Goal: Task Accomplishment & Management: Manage account settings

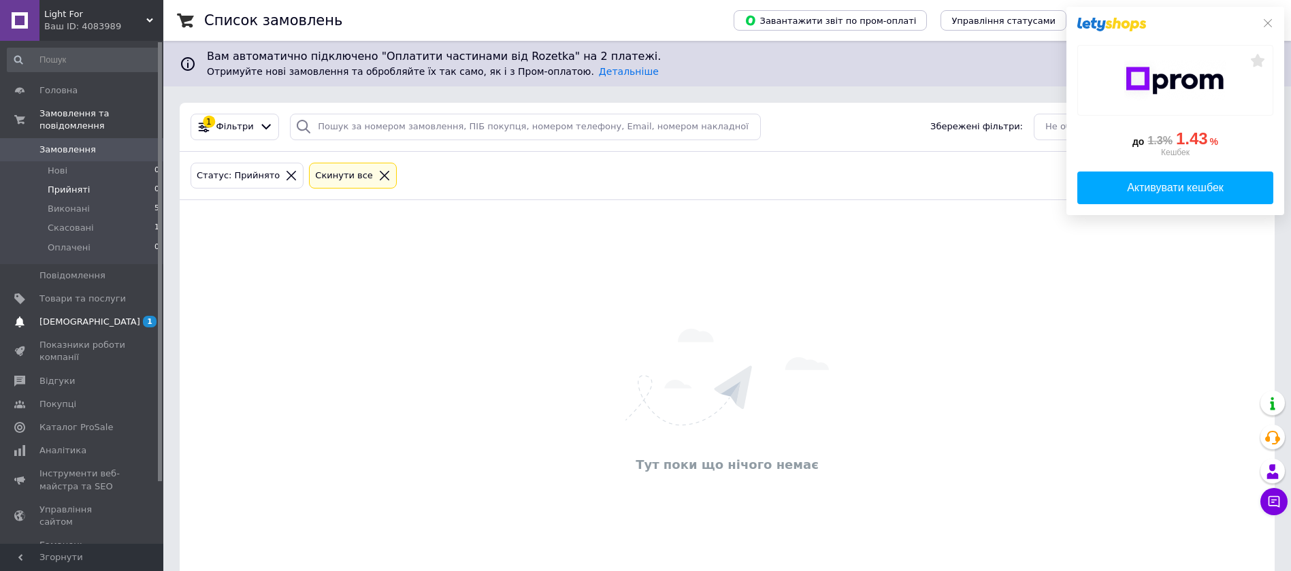
click at [90, 316] on span "[DEMOGRAPHIC_DATA]" at bounding box center [82, 322] width 86 height 12
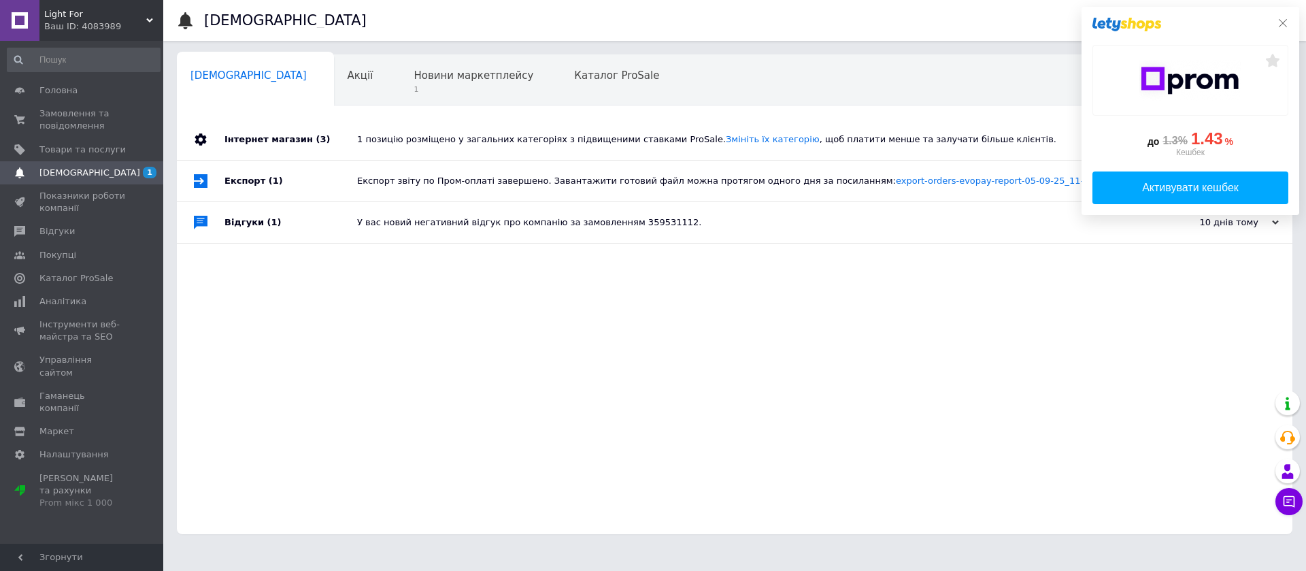
click at [1281, 22] on icon at bounding box center [1283, 23] width 11 height 11
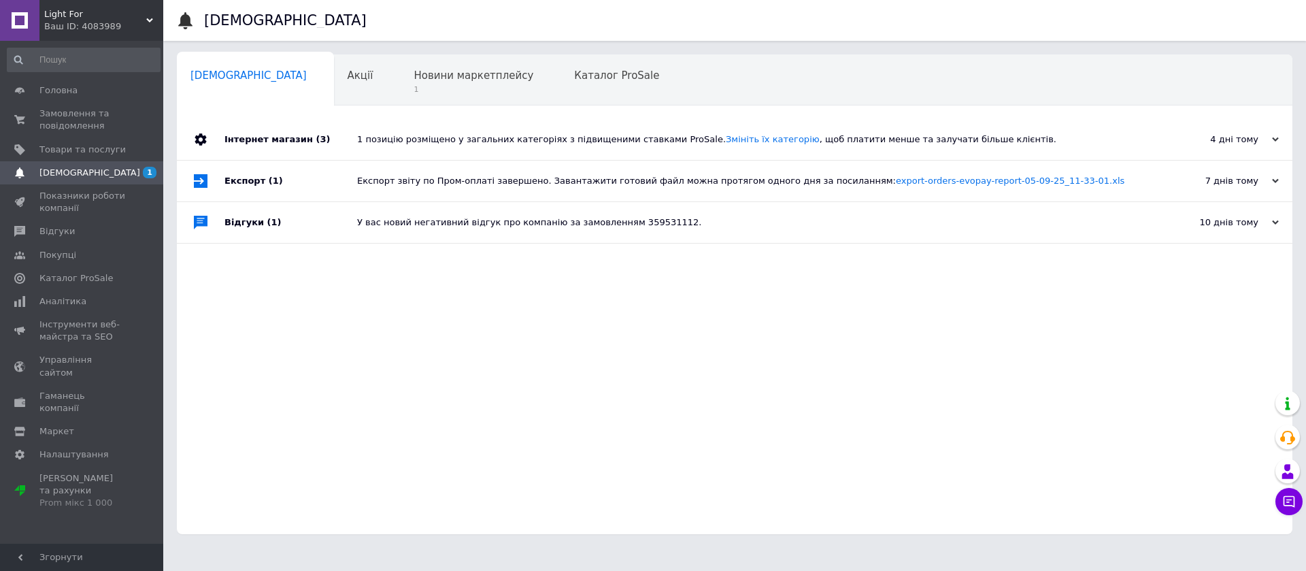
click at [850, 139] on div "1 позицію розміщено у загальних категоріях з підвищеними ставками ProSale. Змін…" at bounding box center [750, 139] width 786 height 12
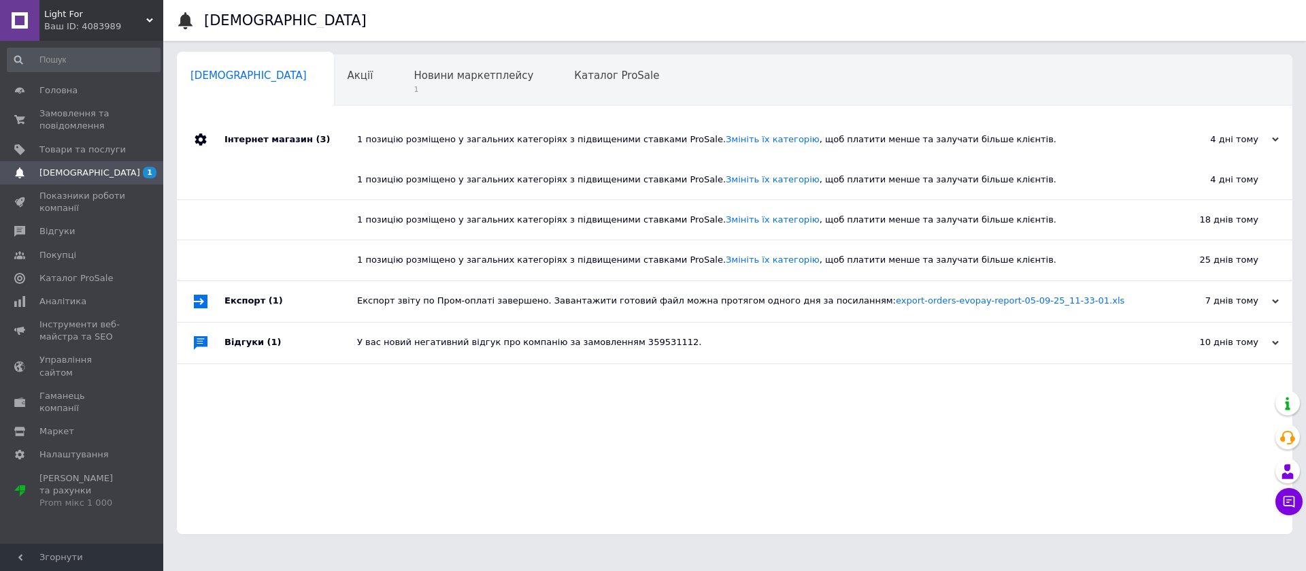
click at [843, 127] on div "1 позицію розміщено у загальних категоріях з підвищеними ставками ProSale. Змін…" at bounding box center [750, 139] width 786 height 41
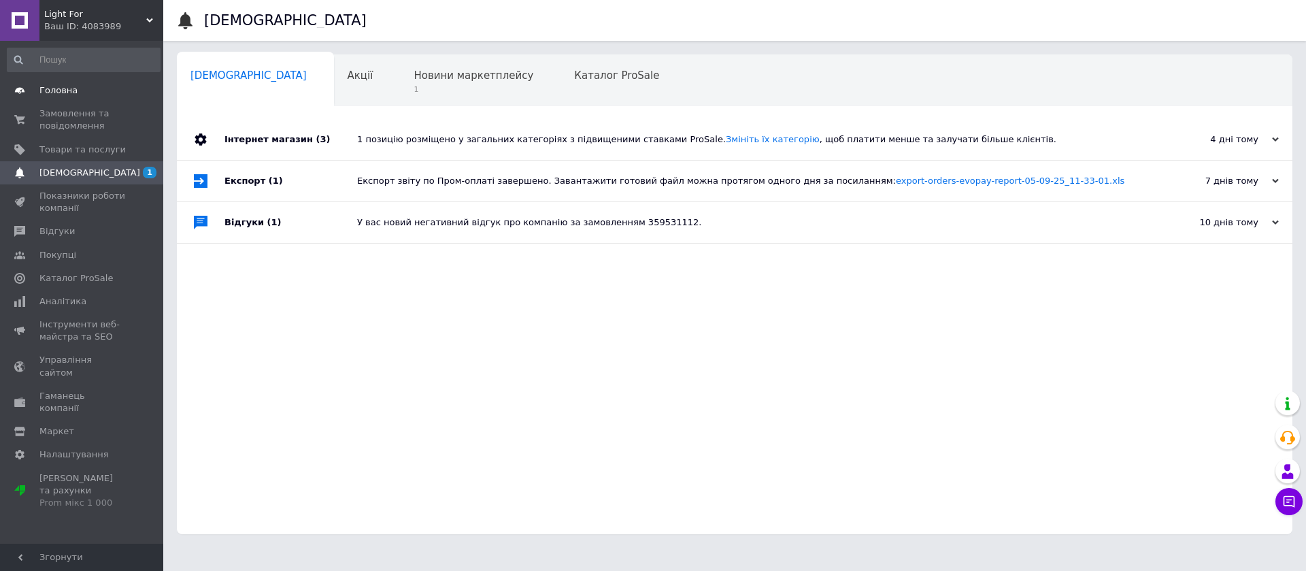
click at [61, 97] on link "Головна" at bounding box center [83, 90] width 167 height 23
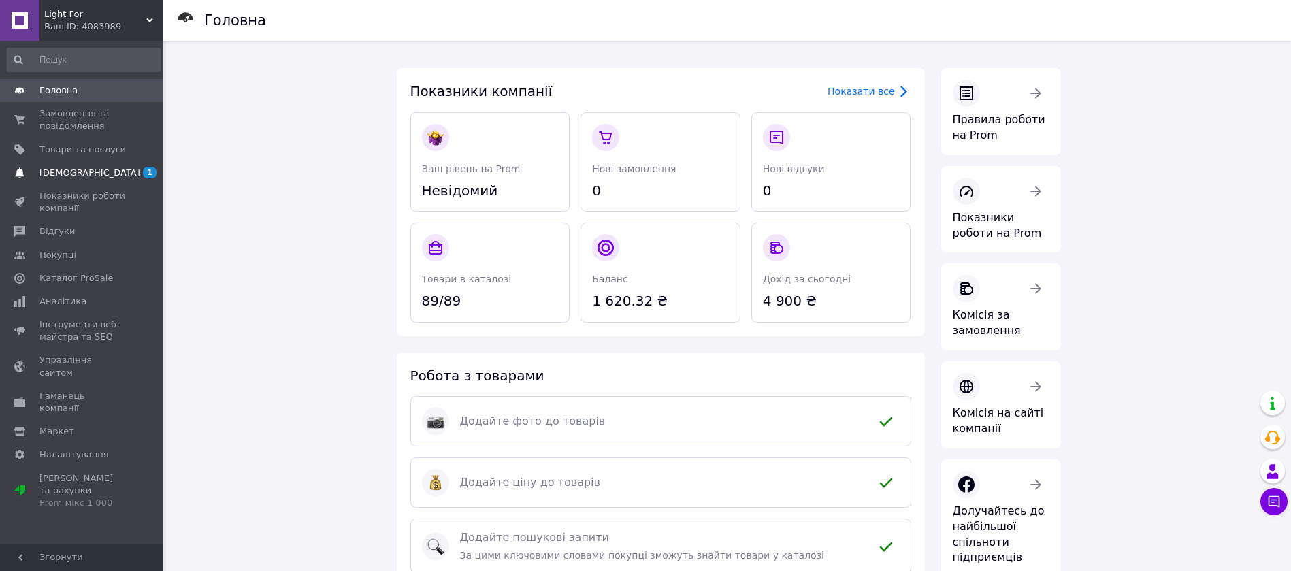
click at [99, 167] on span "[DEMOGRAPHIC_DATA]" at bounding box center [82, 173] width 86 height 12
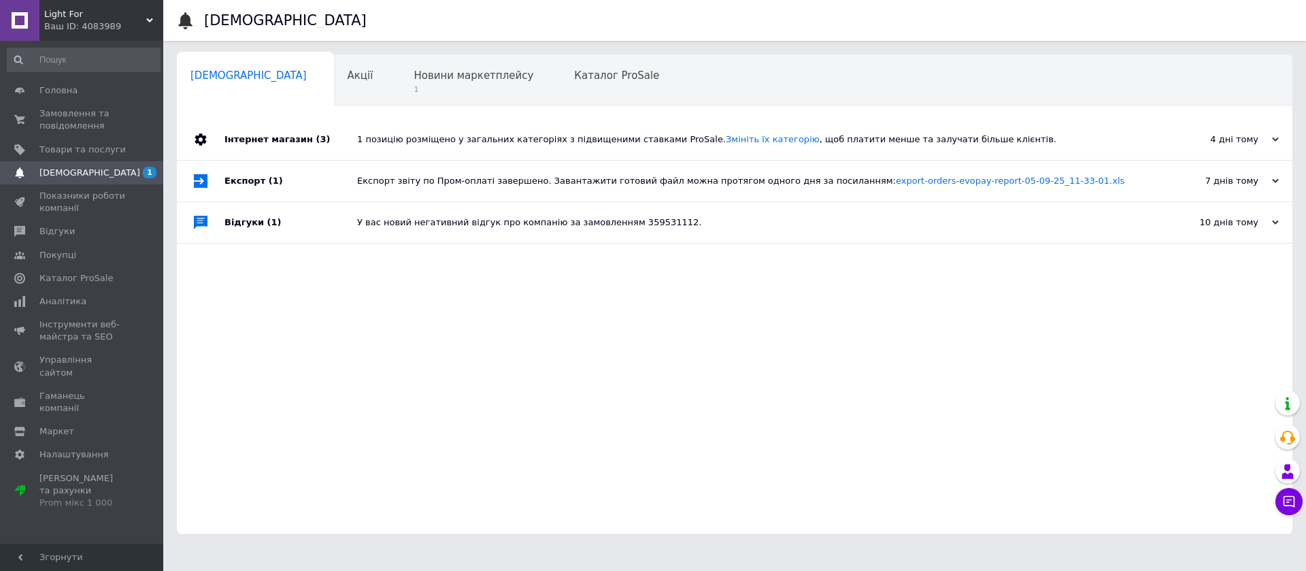
click at [326, 107] on div "Навчання та заходи 0" at bounding box center [251, 133] width 149 height 52
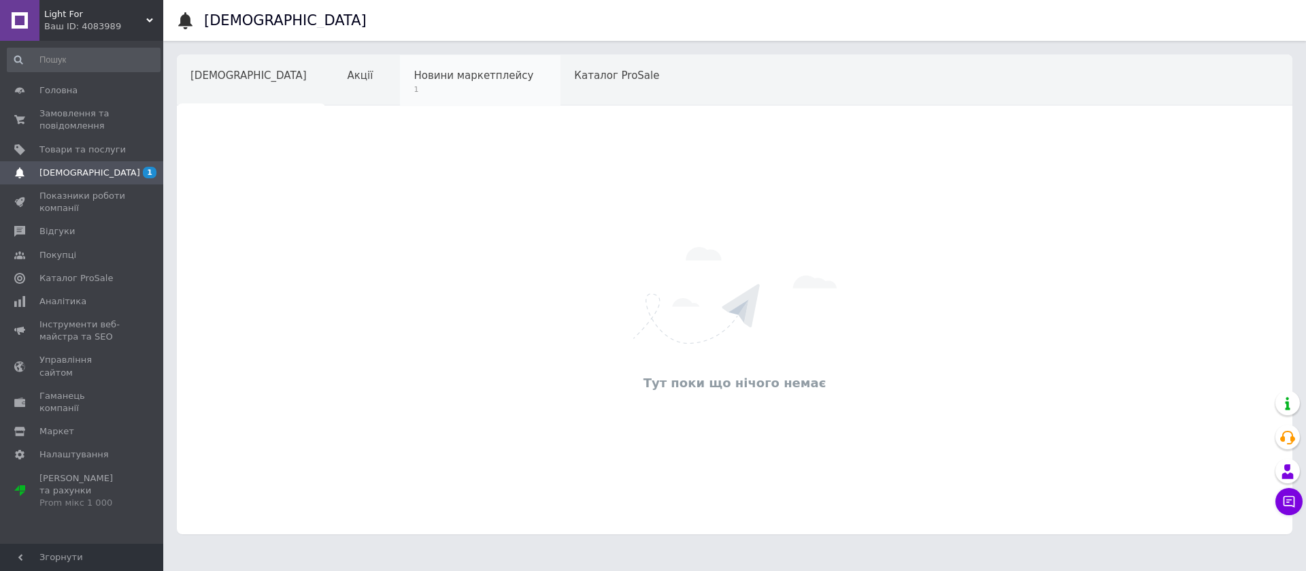
click at [400, 83] on div "Новини маркетплейсу 1" at bounding box center [480, 81] width 161 height 52
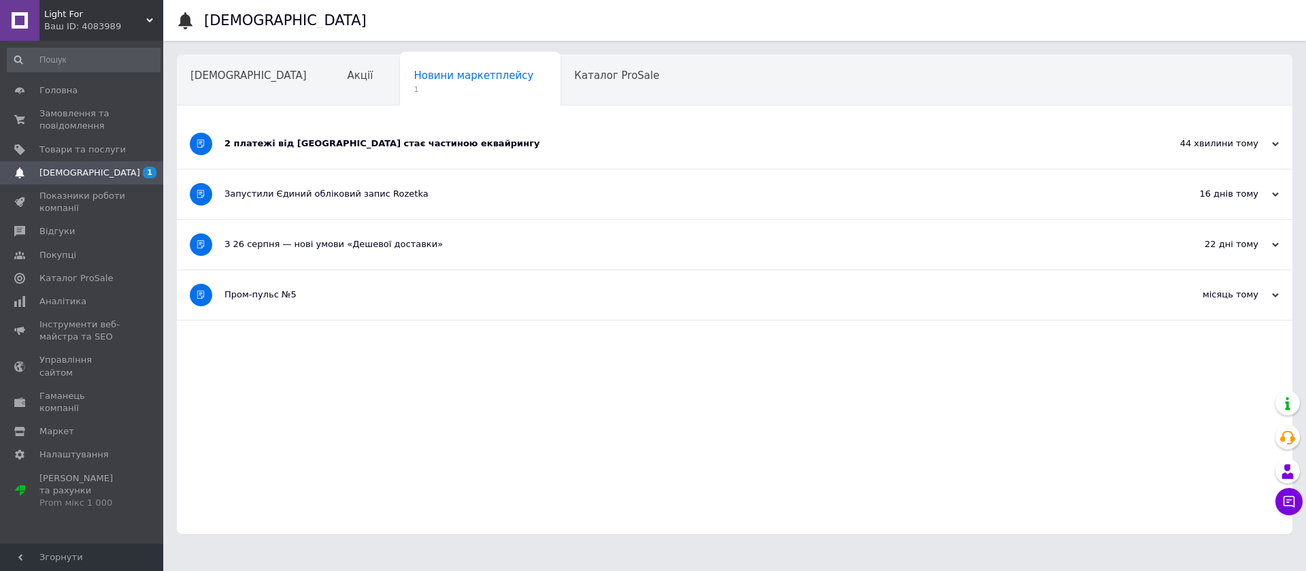
click at [459, 134] on div "2 платежі від [GEOGRAPHIC_DATA] стає частиною еквайрингу" at bounding box center [684, 144] width 918 height 50
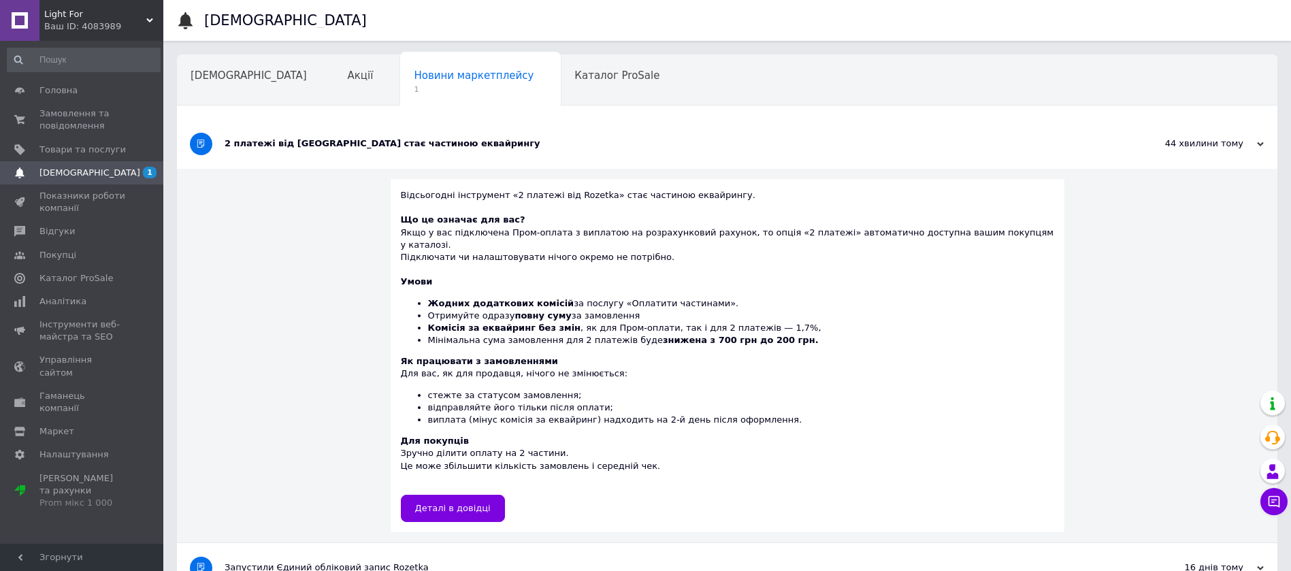
click at [337, 136] on div "2 платежі від [GEOGRAPHIC_DATA] стає частиною еквайрингу" at bounding box center [676, 144] width 903 height 50
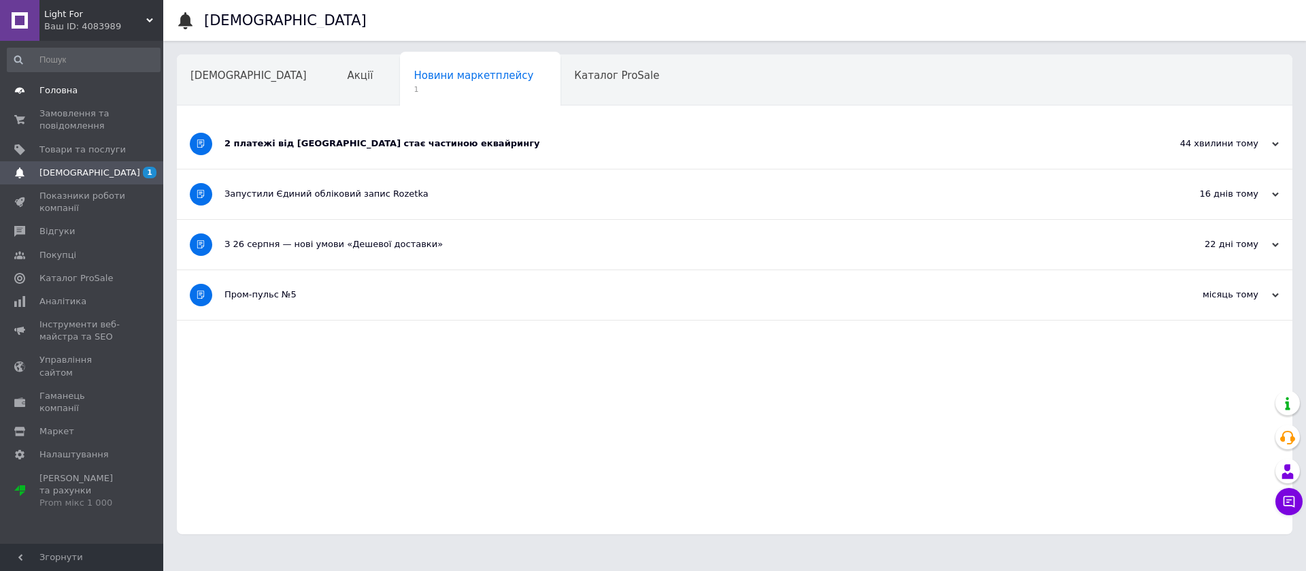
click at [84, 87] on span "Головна" at bounding box center [82, 90] width 86 height 12
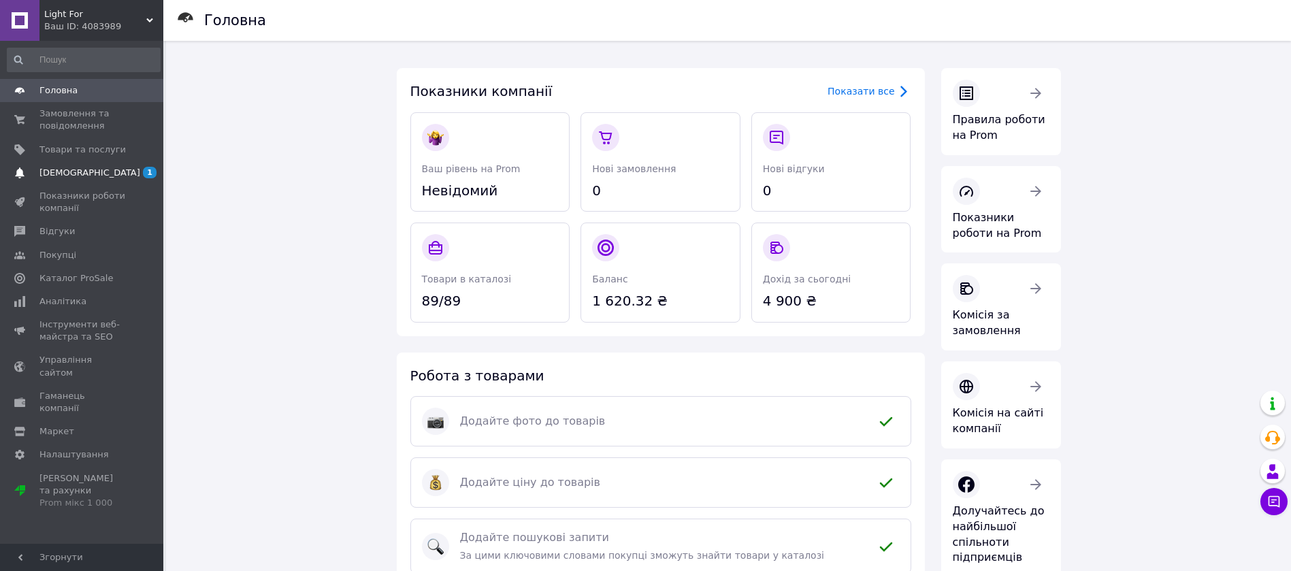
click at [103, 173] on span "[DEMOGRAPHIC_DATA]" at bounding box center [82, 173] width 86 height 12
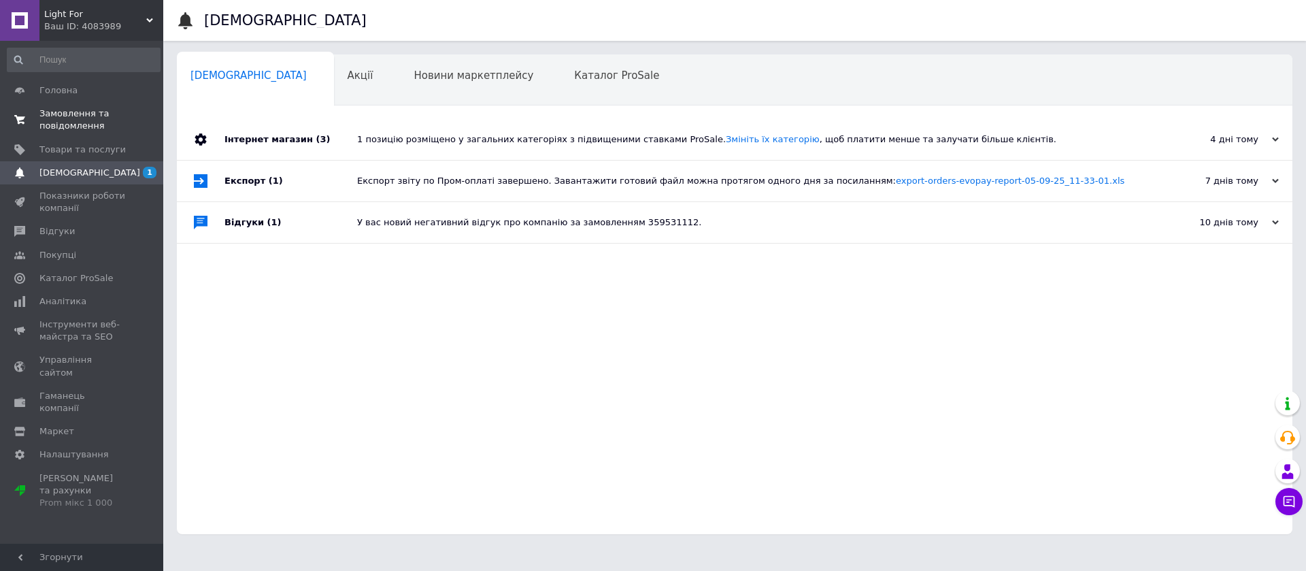
click at [64, 123] on span "Замовлення та повідомлення" at bounding box center [82, 119] width 86 height 24
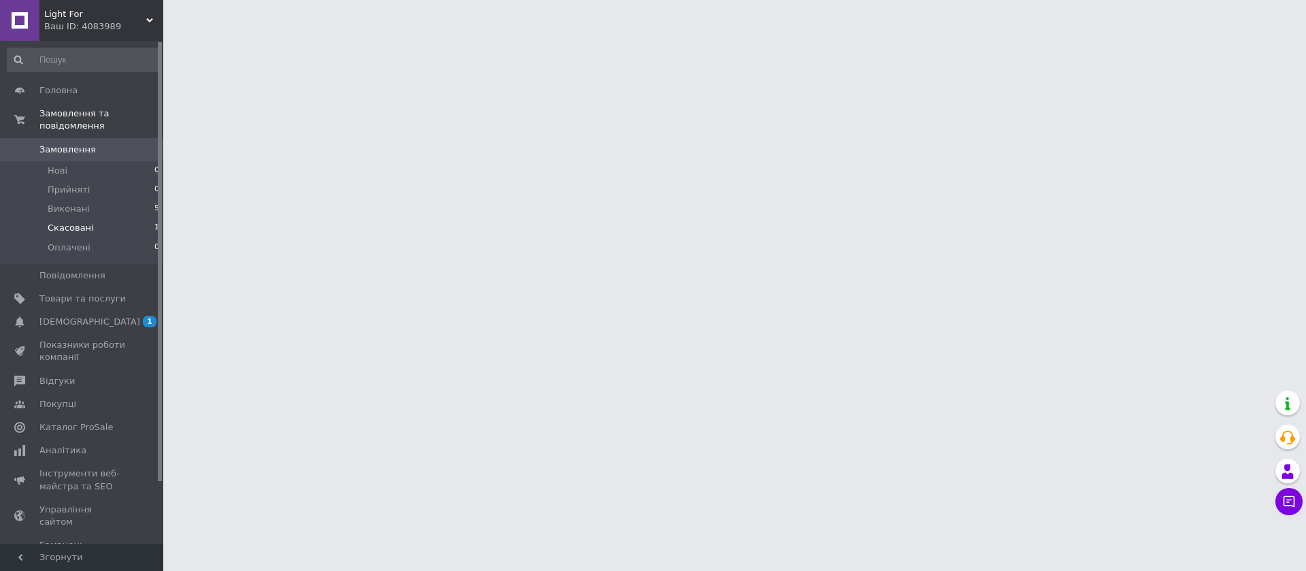
click at [82, 222] on span "Скасовані" at bounding box center [71, 228] width 46 height 12
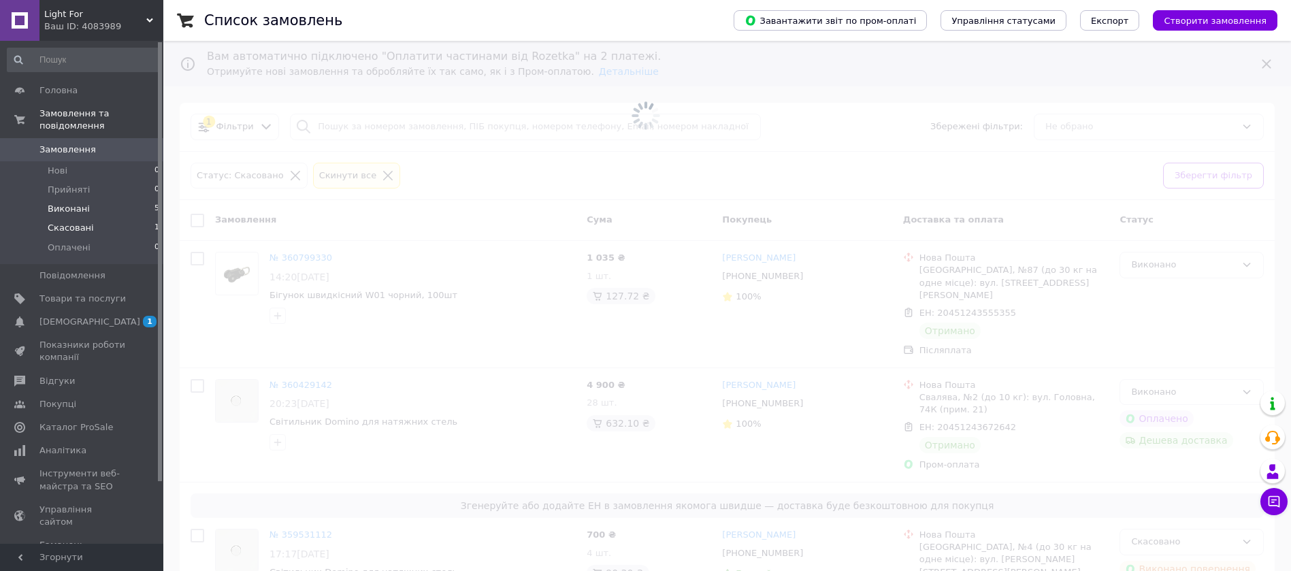
click at [79, 203] on span "Виконані" at bounding box center [69, 209] width 42 height 12
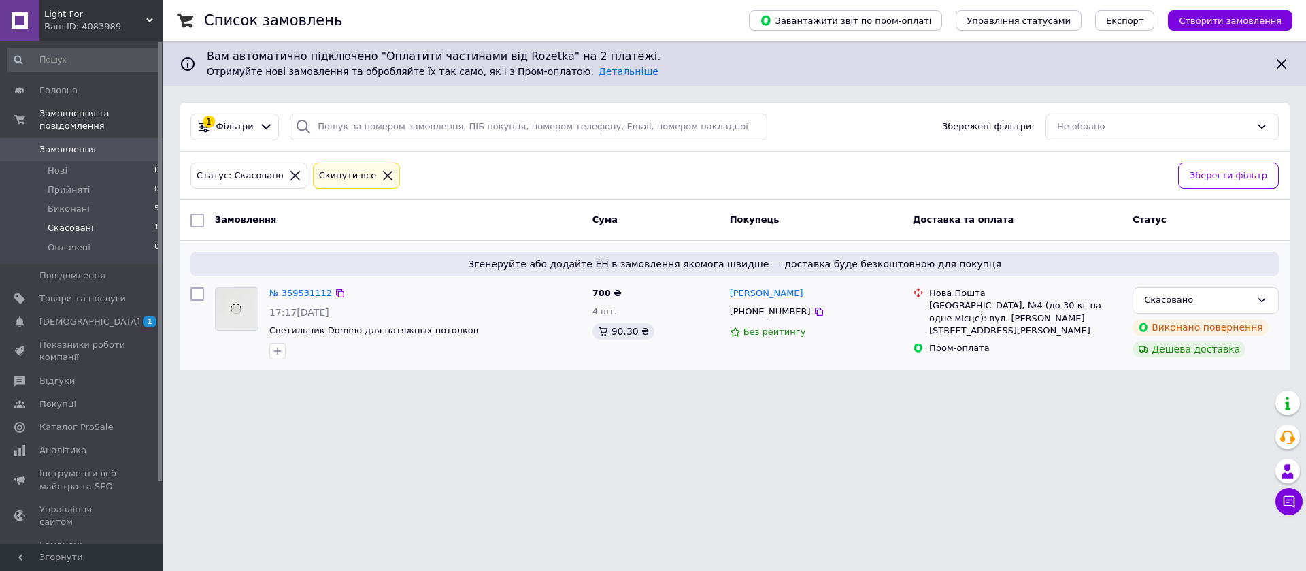
click at [772, 291] on link "[PERSON_NAME]" at bounding box center [766, 293] width 73 height 13
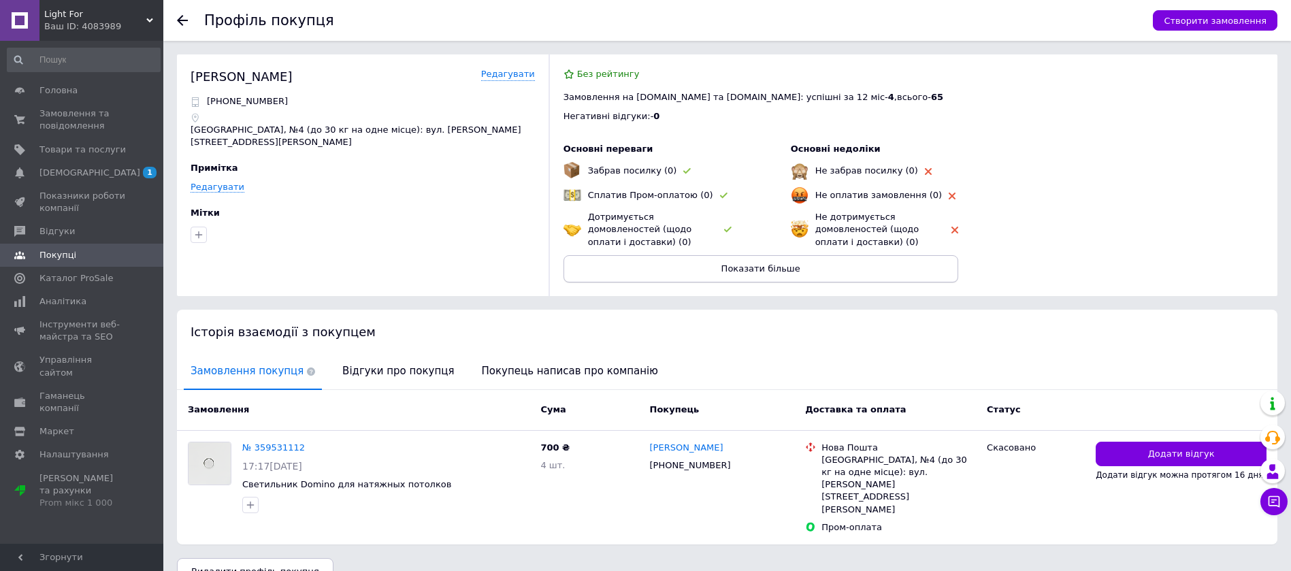
click at [746, 268] on span "Показати більше" at bounding box center [760, 268] width 79 height 10
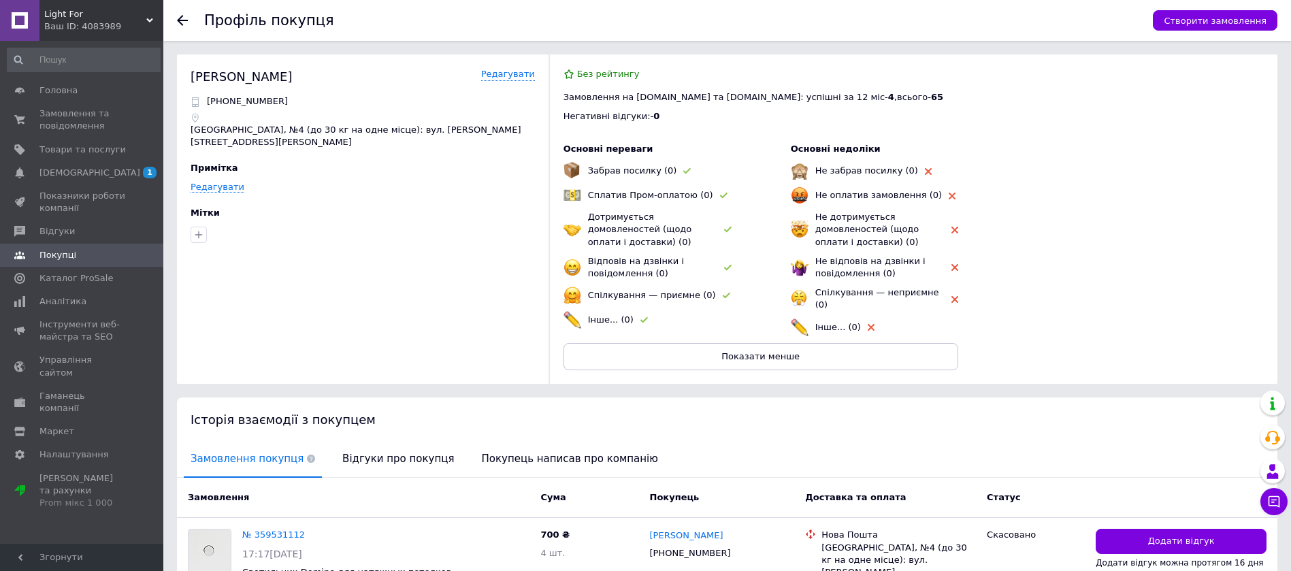
scroll to position [88, 0]
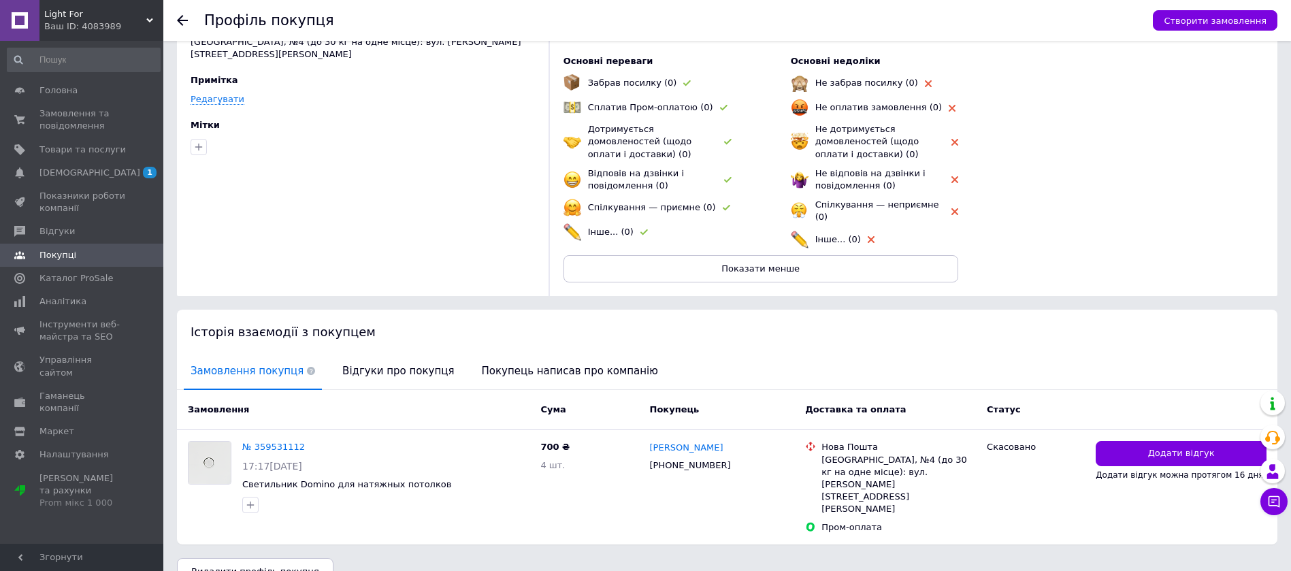
click at [355, 357] on span "Відгуки про покупця" at bounding box center [397, 371] width 125 height 35
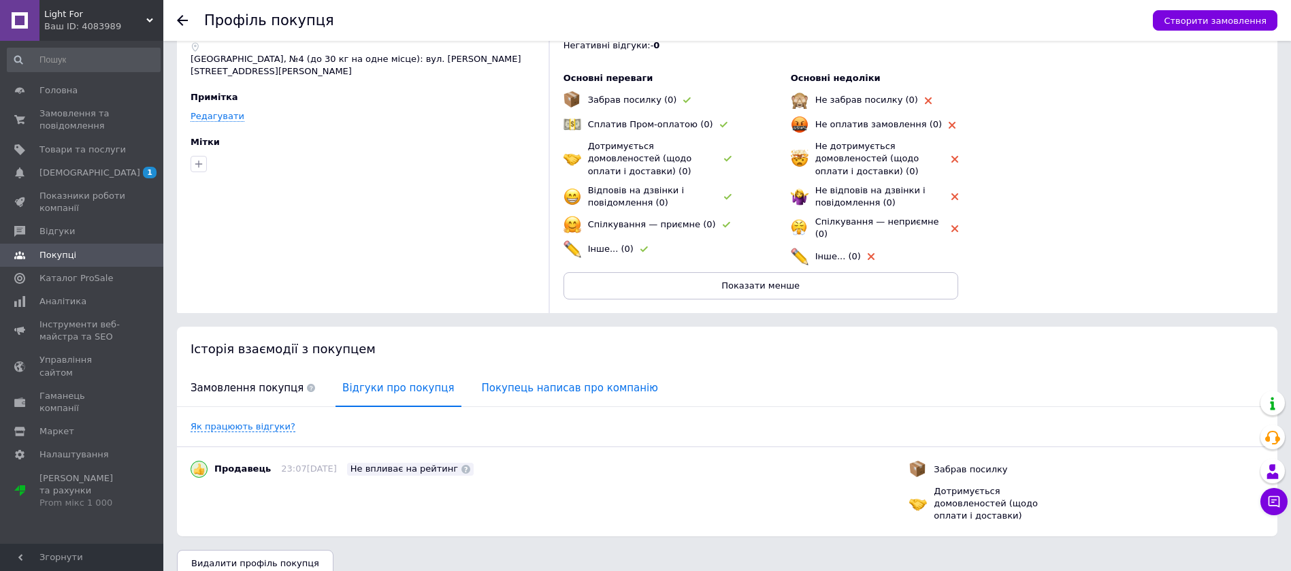
click at [488, 376] on span "Покупець написав про компанію" at bounding box center [570, 388] width 190 height 35
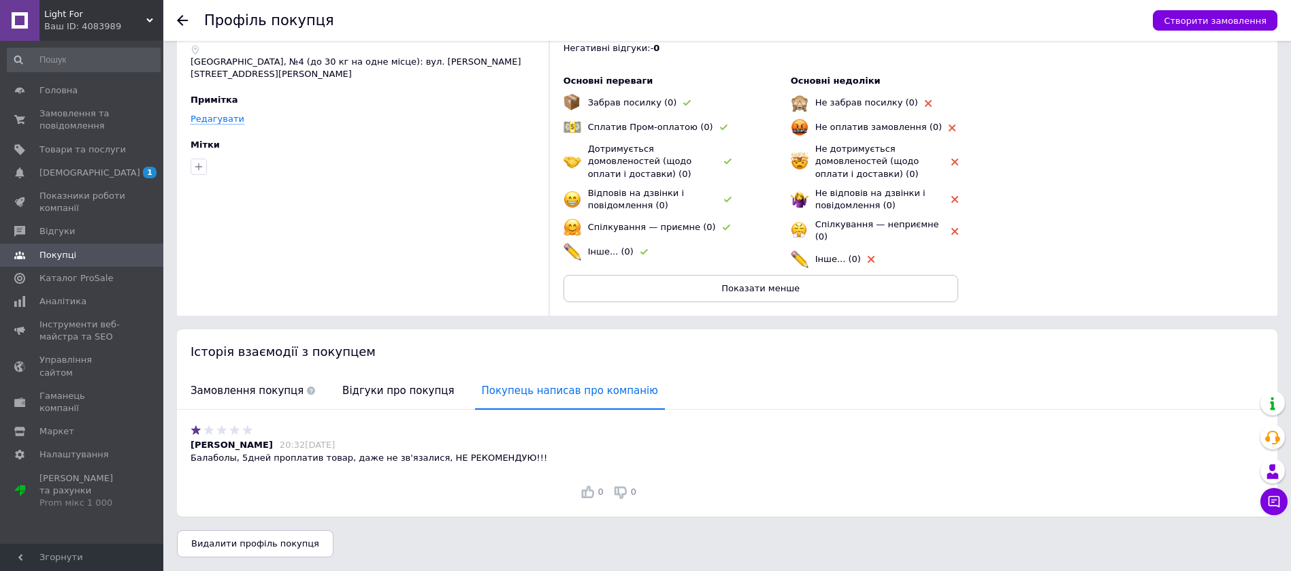
scroll to position [62, 0]
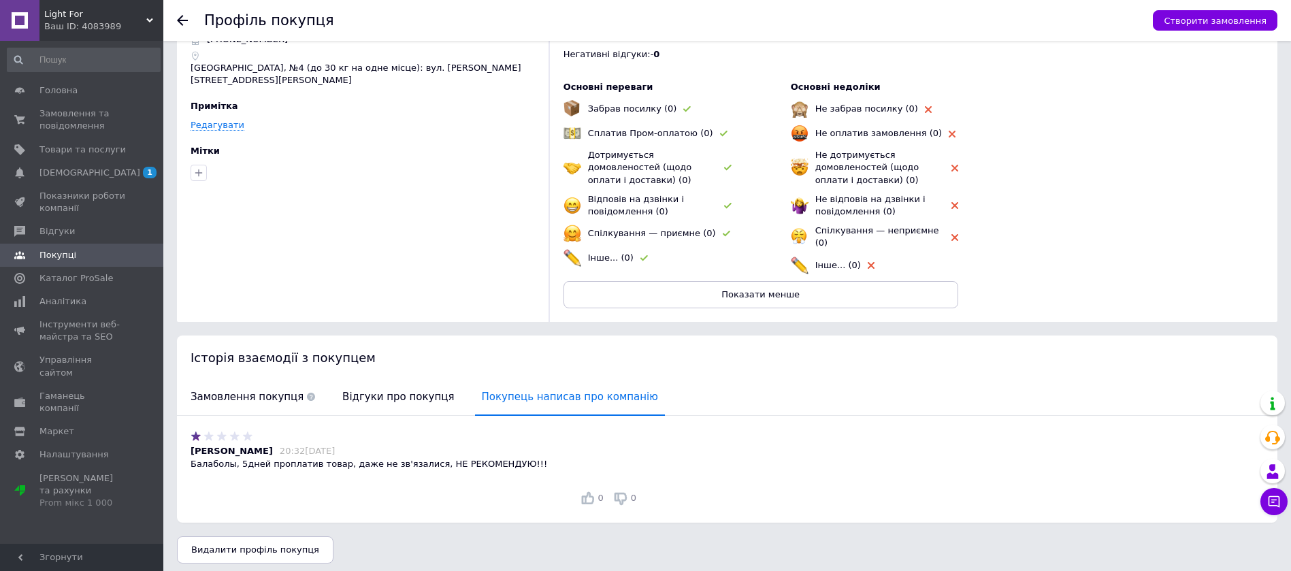
click at [178, 18] on icon at bounding box center [182, 20] width 11 height 11
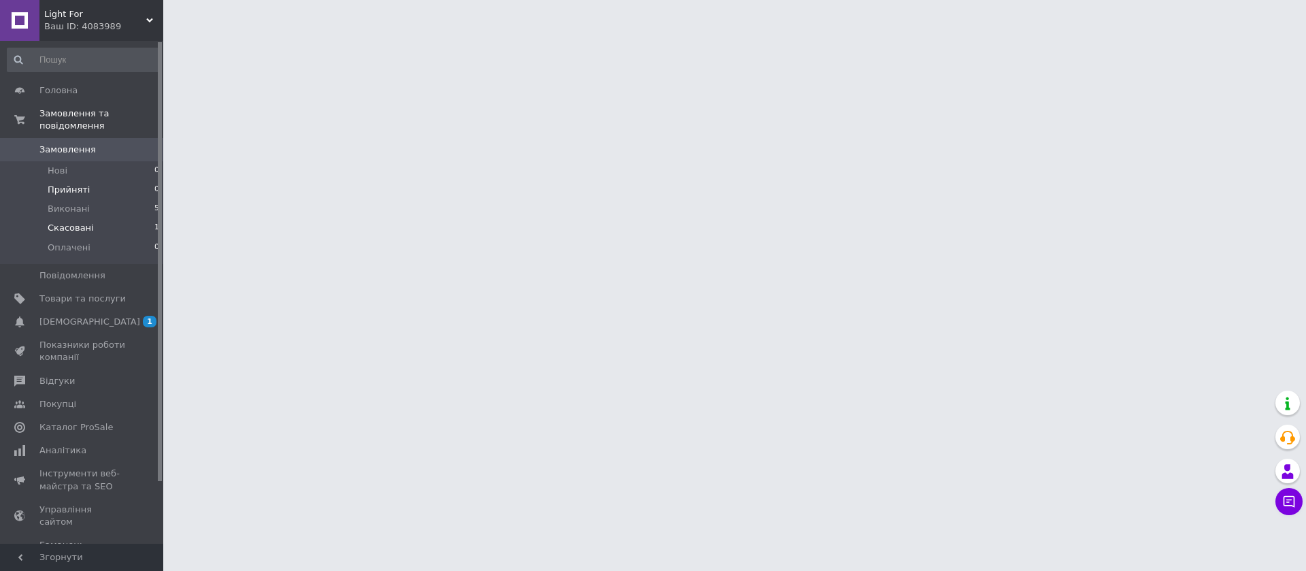
click at [80, 184] on span "Прийняті" at bounding box center [69, 190] width 42 height 12
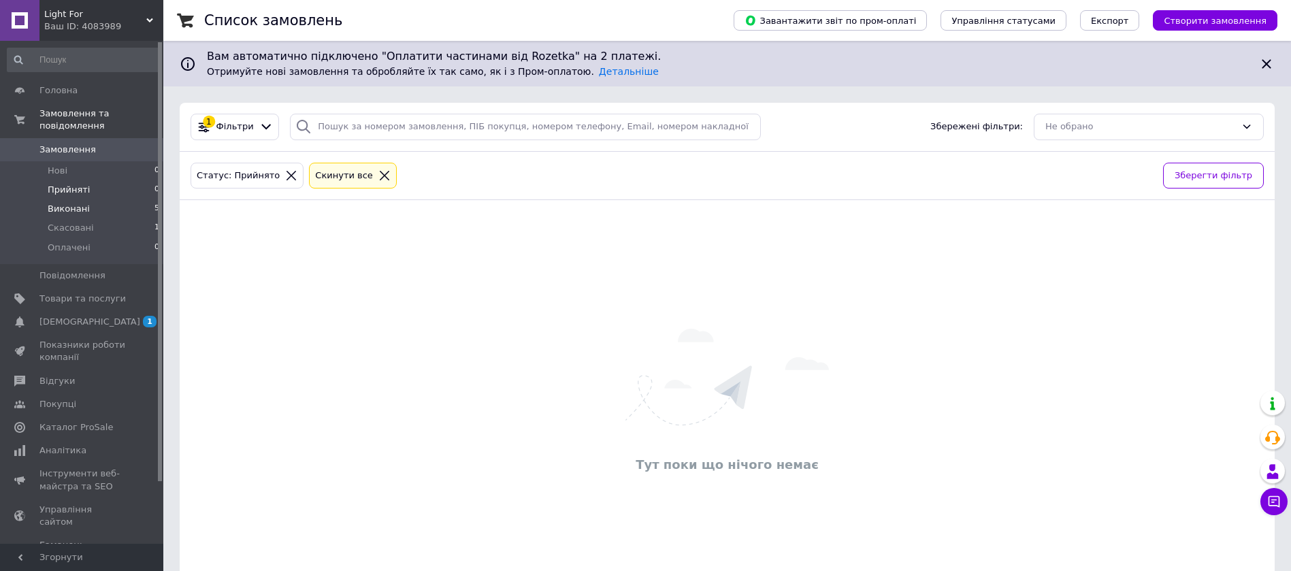
click at [84, 199] on li "Виконані 5" at bounding box center [83, 208] width 167 height 19
